Goal: Navigation & Orientation: Understand site structure

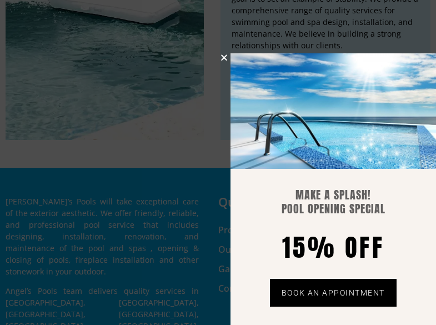
scroll to position [2445, 0]
